Goal: Check status

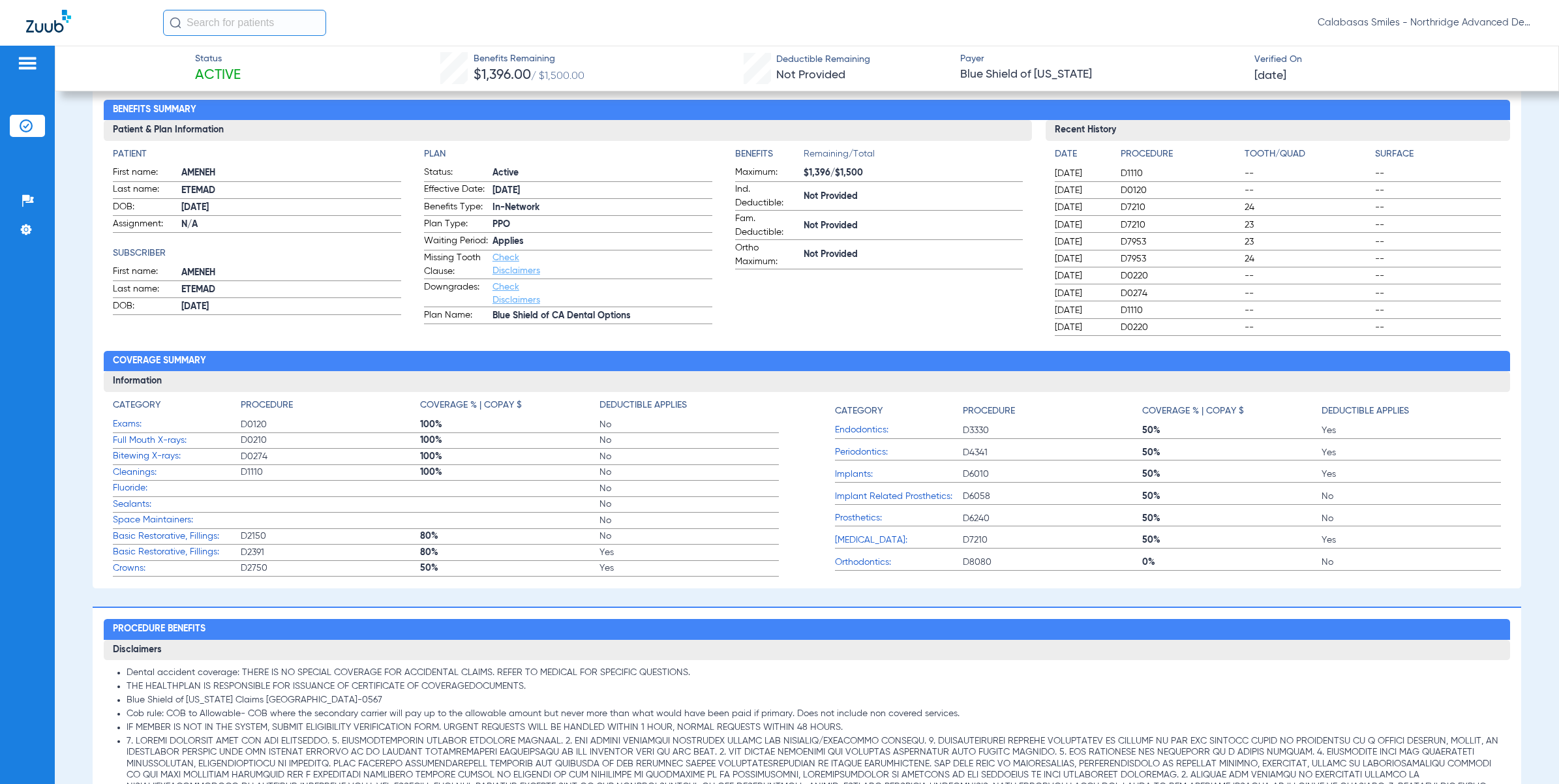
scroll to position [326, 0]
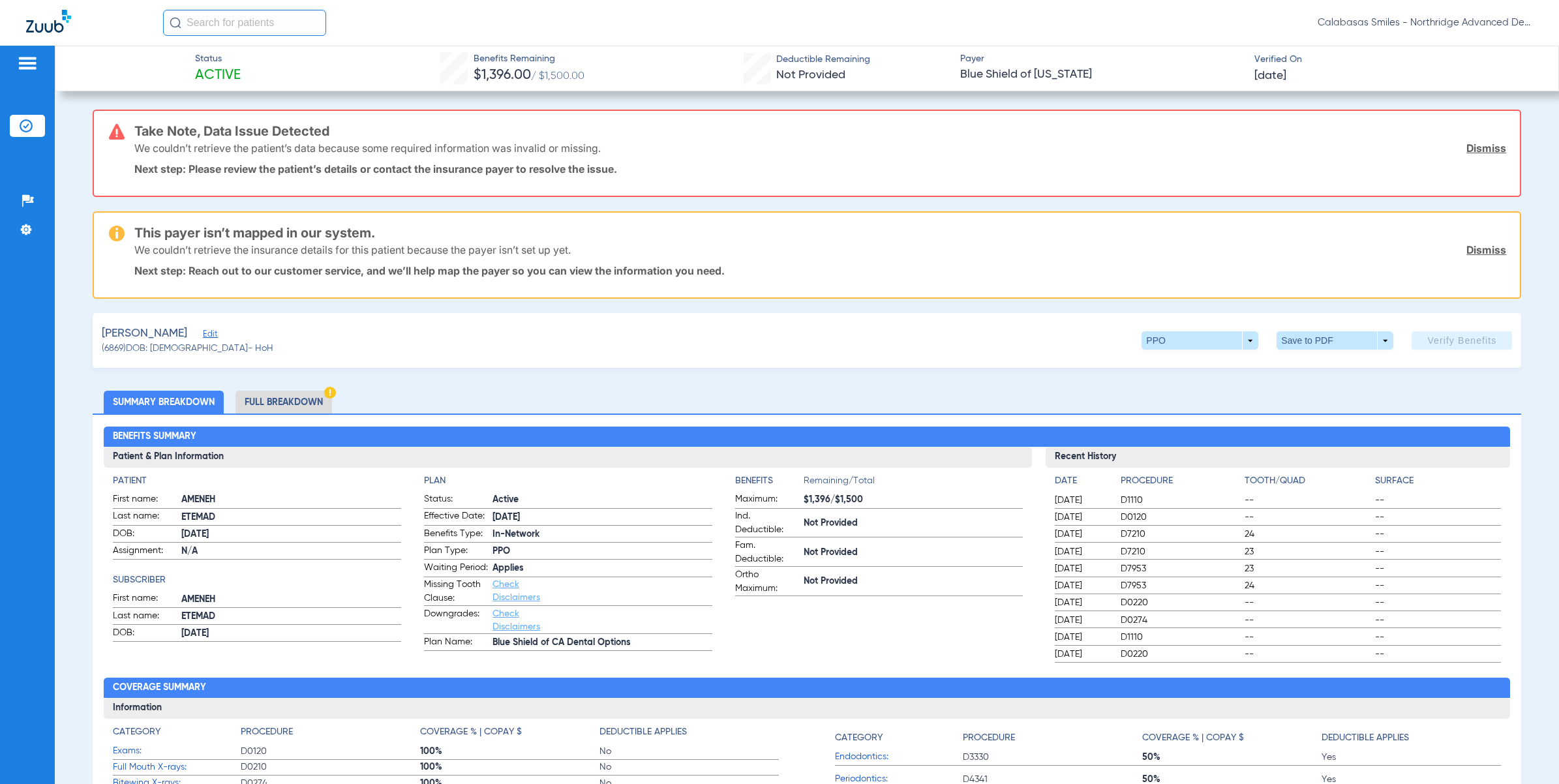
click at [279, 402] on li "Full Breakdown" at bounding box center [284, 402] width 97 height 23
